Goal: Transaction & Acquisition: Download file/media

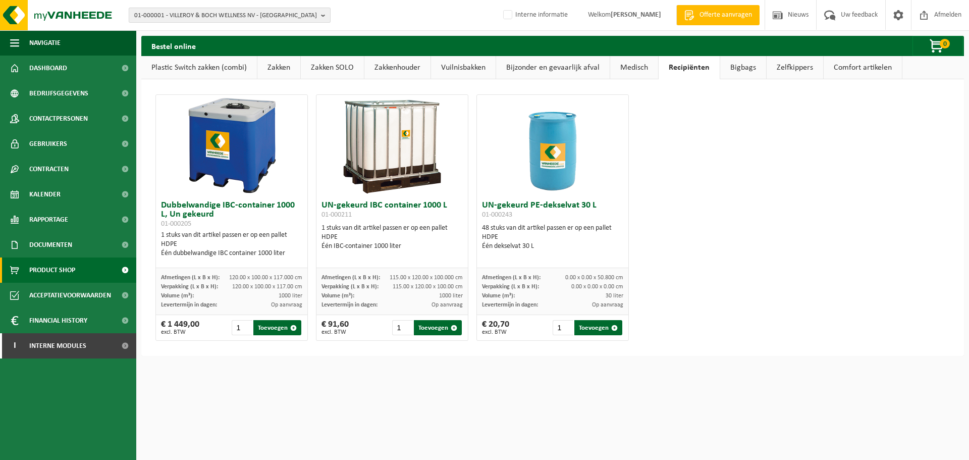
click at [315, 14] on span "01-000001 - VILLEROY & BOCH WELLNESS NV - ROESELARE" at bounding box center [225, 15] width 183 height 15
click at [259, 30] on input "text" at bounding box center [229, 31] width 197 height 13
paste input "10-986494"
type input "10-986494"
click at [247, 46] on strong "10-986494 - VME RESIDENTIE PRINCESS B - KORTRIJK" at bounding box center [220, 46] width 173 height 8
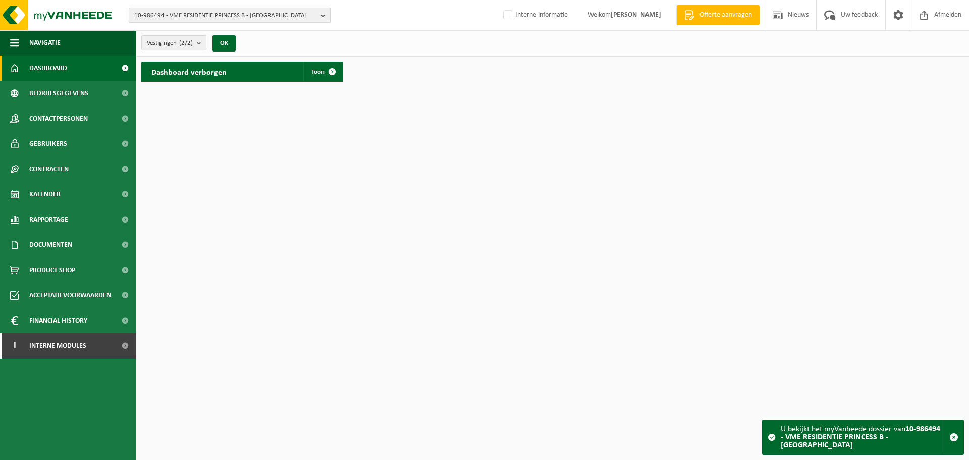
click at [256, 13] on span "10-986494 - VME RESIDENTIE PRINCESS B - KORTRIJK" at bounding box center [225, 15] width 183 height 15
click at [202, 60] on li "10-986493 - RESIDENTIE PRINCESS B - IZEGEM" at bounding box center [232, 59] width 192 height 13
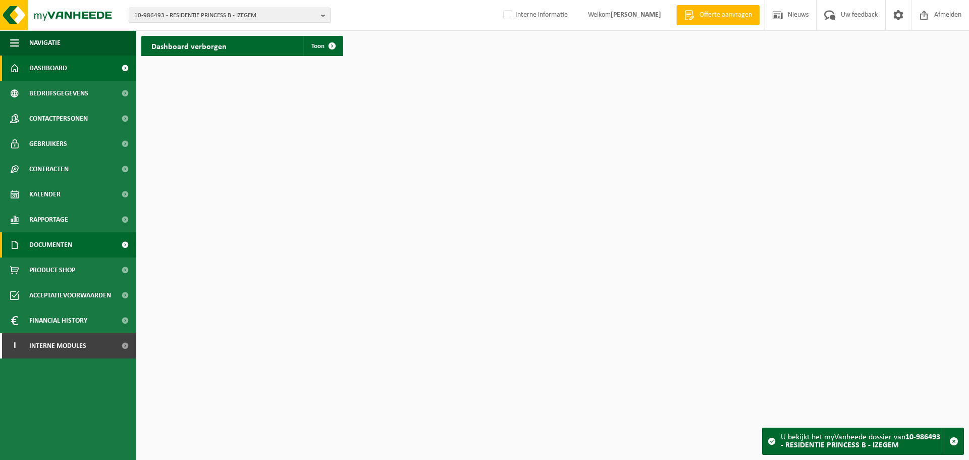
click at [106, 244] on link "Documenten" at bounding box center [68, 244] width 136 height 25
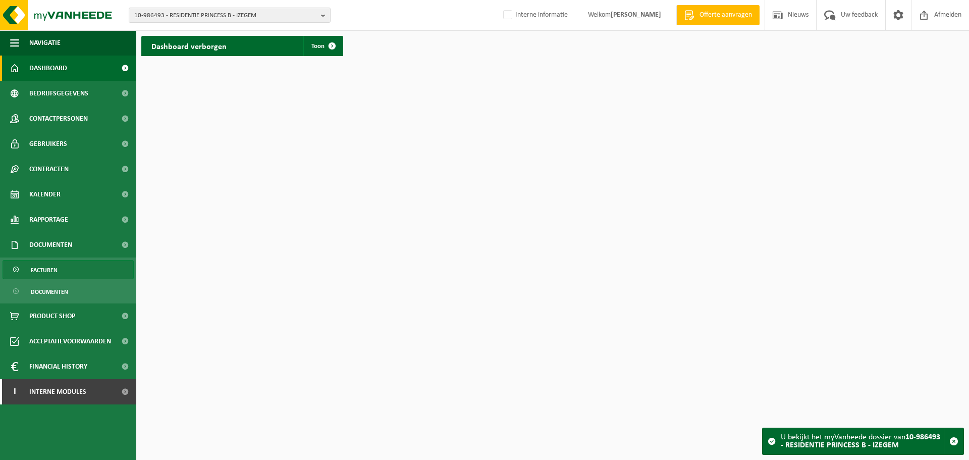
click at [85, 270] on link "Facturen" at bounding box center [68, 269] width 131 height 19
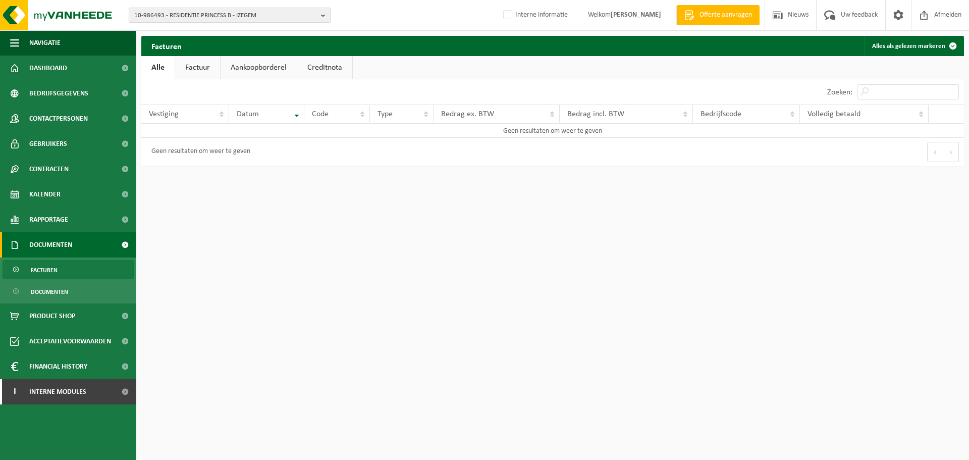
click at [248, 19] on span "10-986493 - RESIDENTIE PRINCESS B - IZEGEM" at bounding box center [225, 15] width 183 height 15
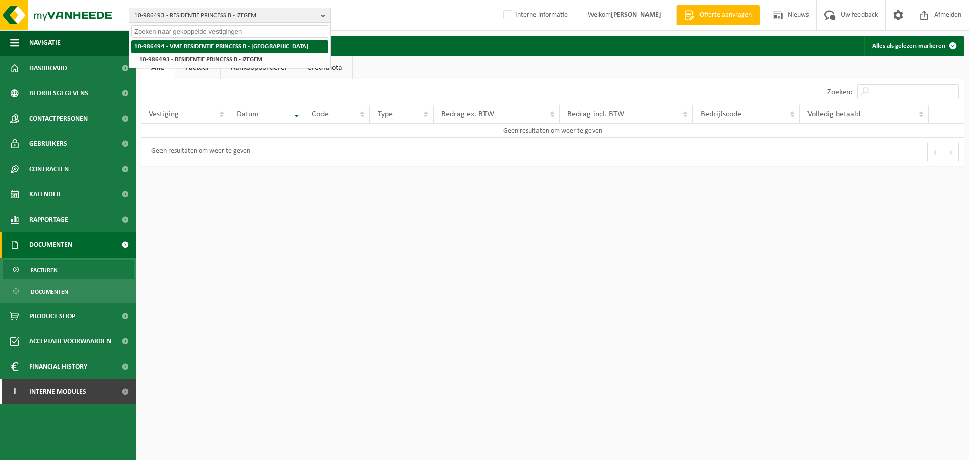
click at [224, 48] on strong "10-986494 - VME RESIDENTIE PRINCESS B - [GEOGRAPHIC_DATA]" at bounding box center [221, 46] width 174 height 7
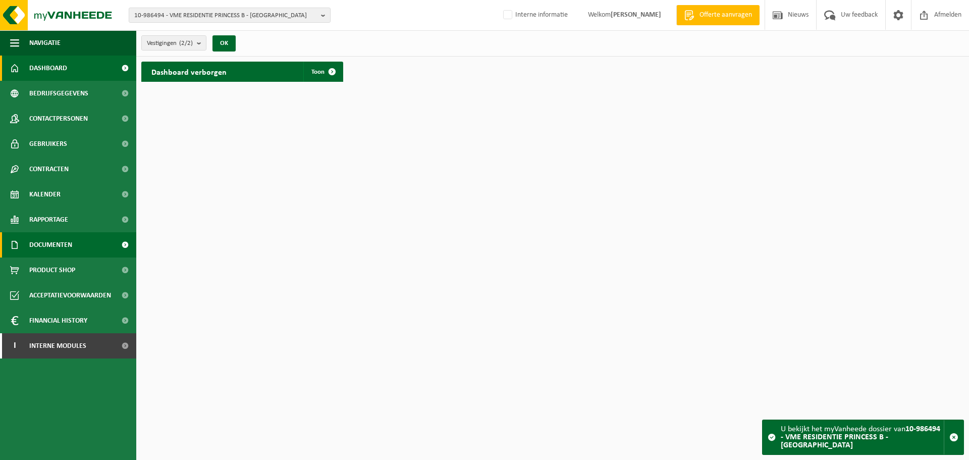
click at [67, 251] on span "Documenten" at bounding box center [50, 244] width 43 height 25
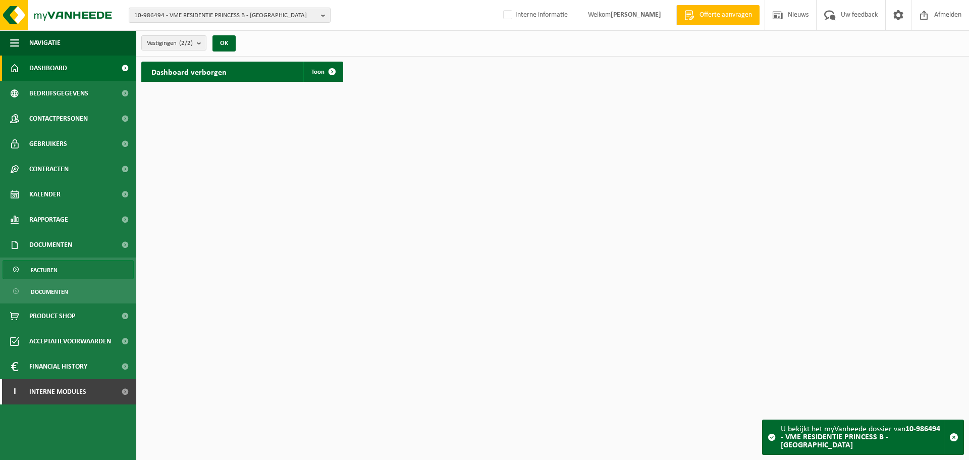
click at [61, 269] on link "Facturen" at bounding box center [68, 269] width 131 height 19
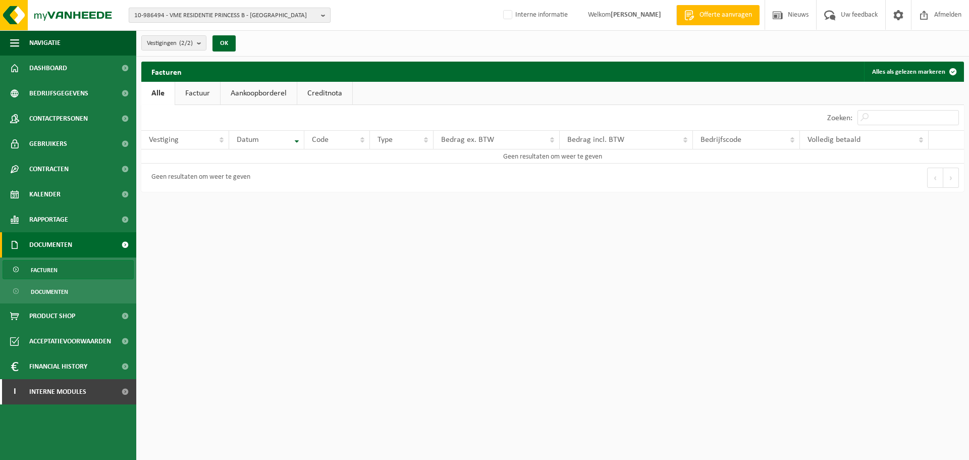
click at [251, 20] on span "10-986494 - VME RESIDENTIE PRINCESS B - KORTRIJK" at bounding box center [225, 15] width 183 height 15
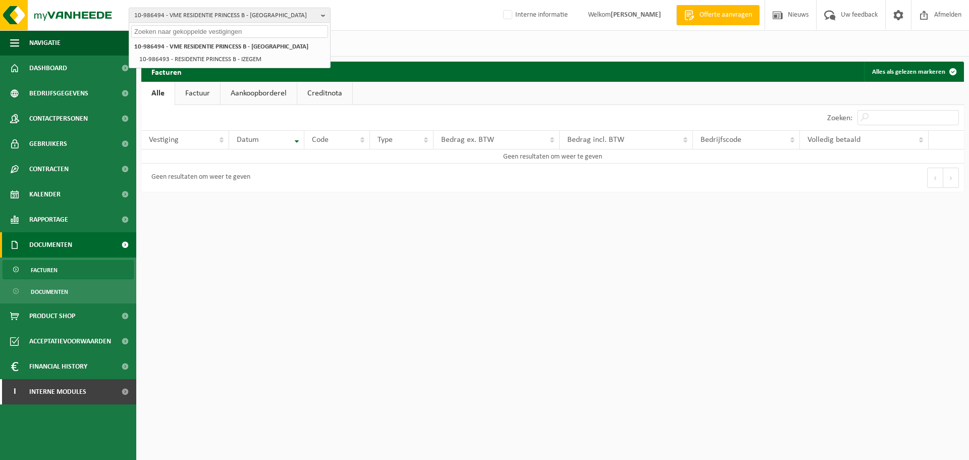
click at [246, 29] on input "text" at bounding box center [229, 31] width 197 height 13
click at [285, 36] on input "text" at bounding box center [229, 31] width 197 height 13
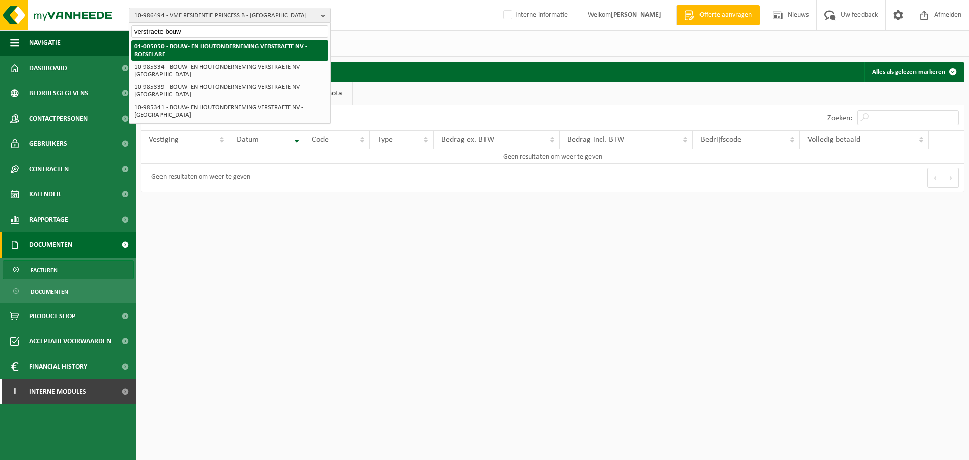
type input "verstraete bouw"
click at [187, 46] on strong "01-005050 - BOUW- EN HOUTONDERNEMING VERSTRAETE NV - ROESELARE" at bounding box center [220, 50] width 173 height 14
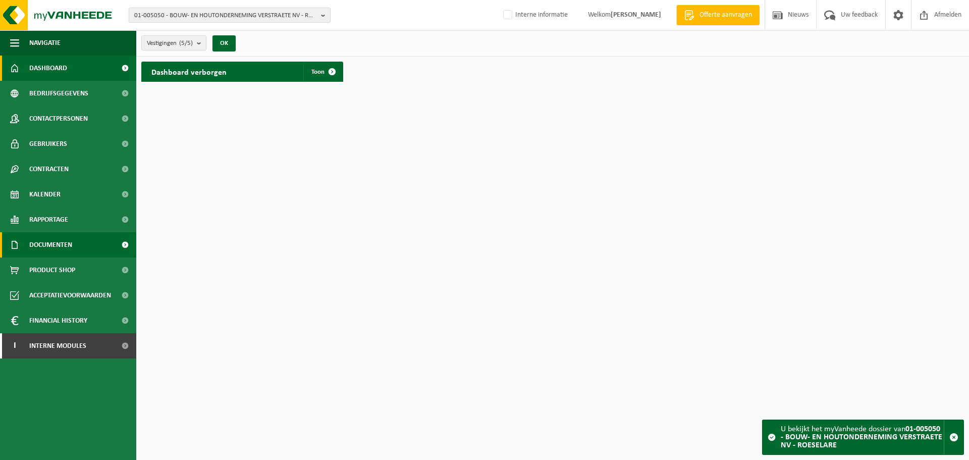
click at [74, 250] on link "Documenten" at bounding box center [68, 244] width 136 height 25
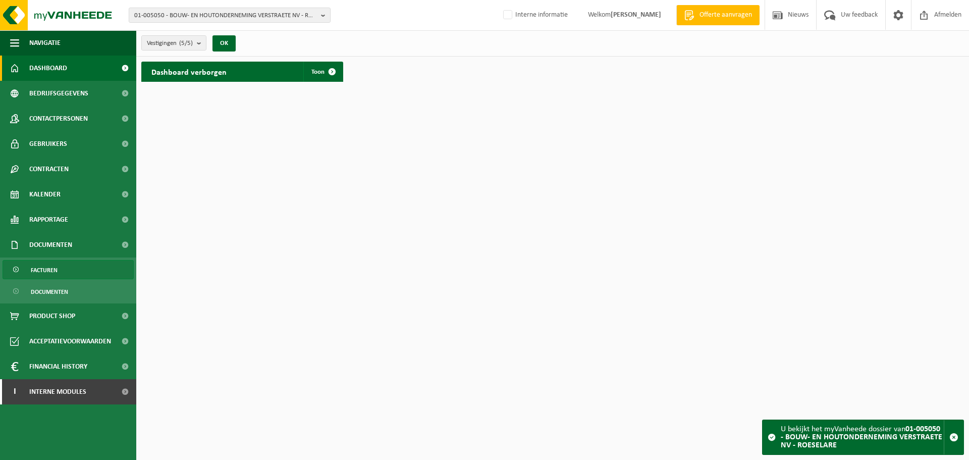
click at [67, 272] on link "Facturen" at bounding box center [68, 269] width 131 height 19
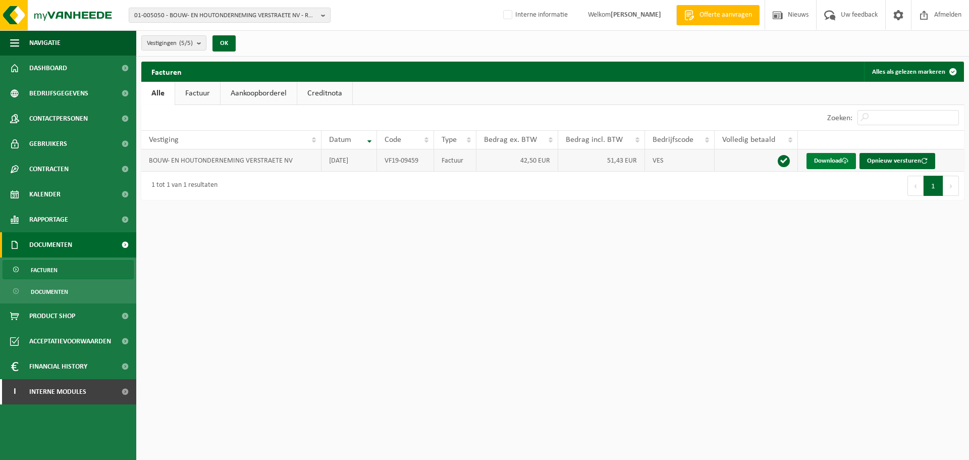
click at [822, 165] on link "Download" at bounding box center [830, 161] width 49 height 16
click at [325, 18] on b "button" at bounding box center [325, 15] width 9 height 14
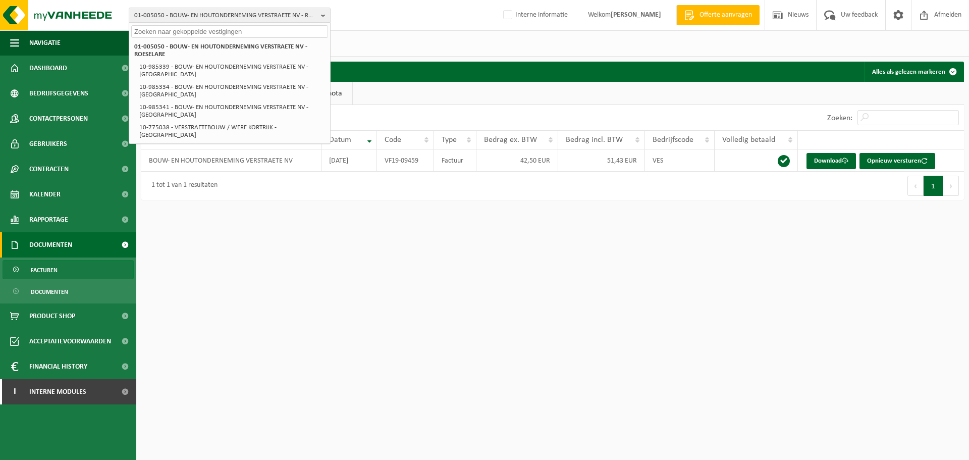
click at [204, 32] on input "text" at bounding box center [229, 31] width 197 height 13
paste input "10-986503"
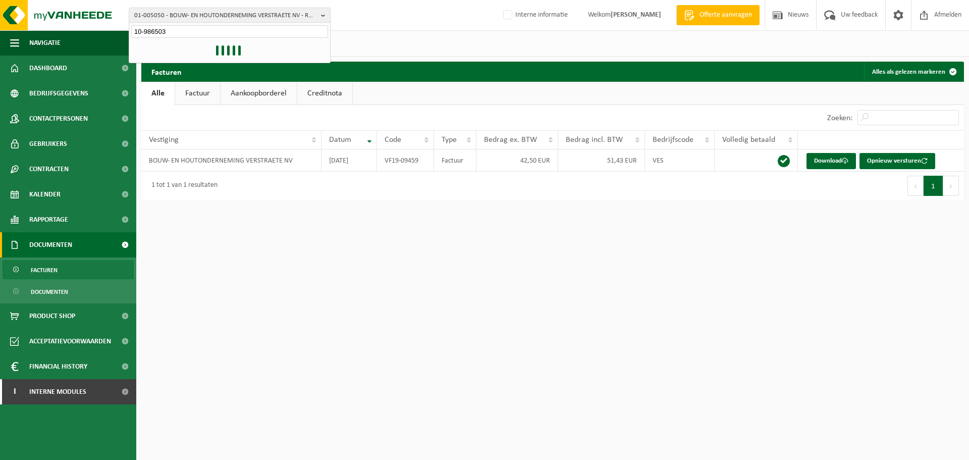
type input "10-986503"
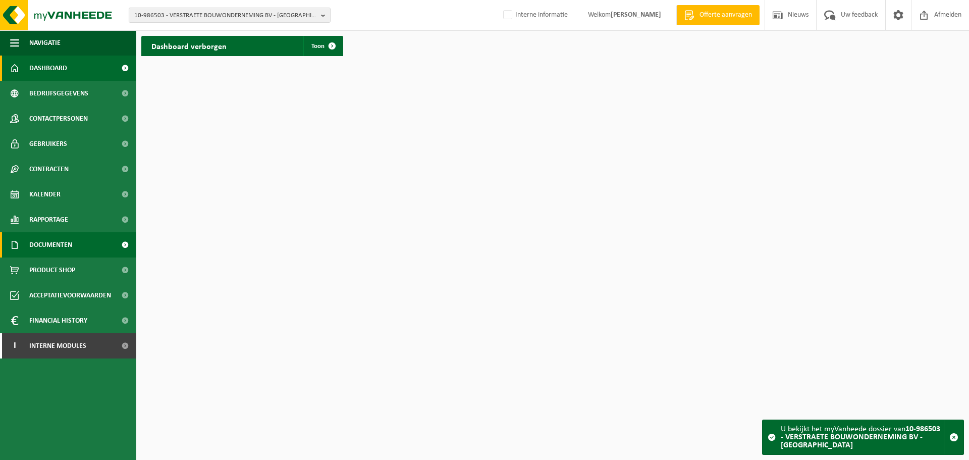
click at [66, 250] on span "Documenten" at bounding box center [50, 244] width 43 height 25
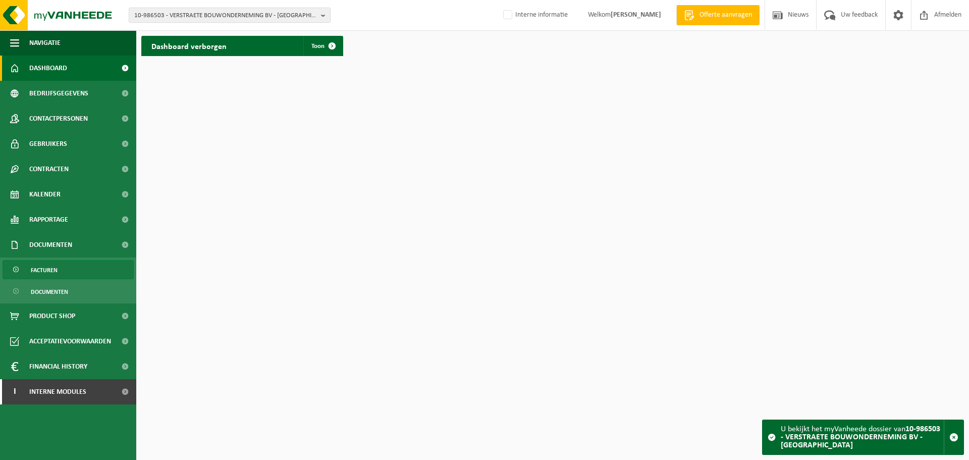
click at [64, 270] on link "Facturen" at bounding box center [68, 269] width 131 height 19
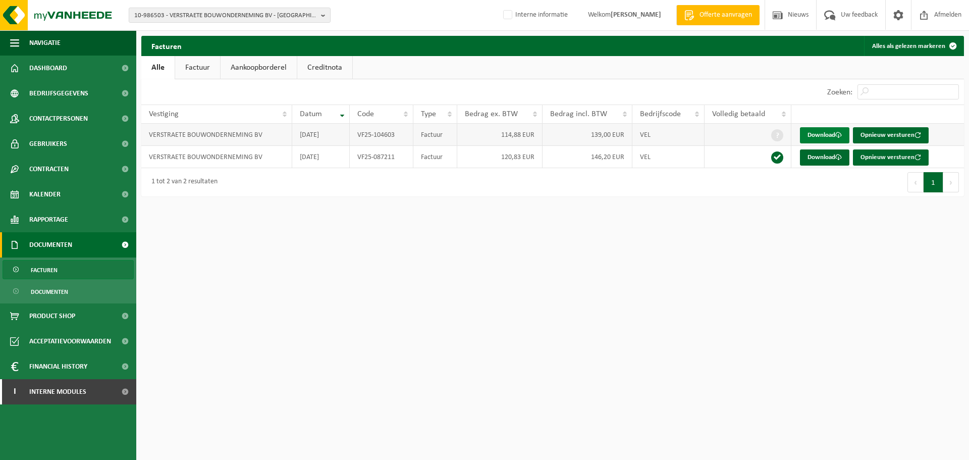
click at [820, 139] on link "Download" at bounding box center [824, 135] width 49 height 16
